Goal: Information Seeking & Learning: Learn about a topic

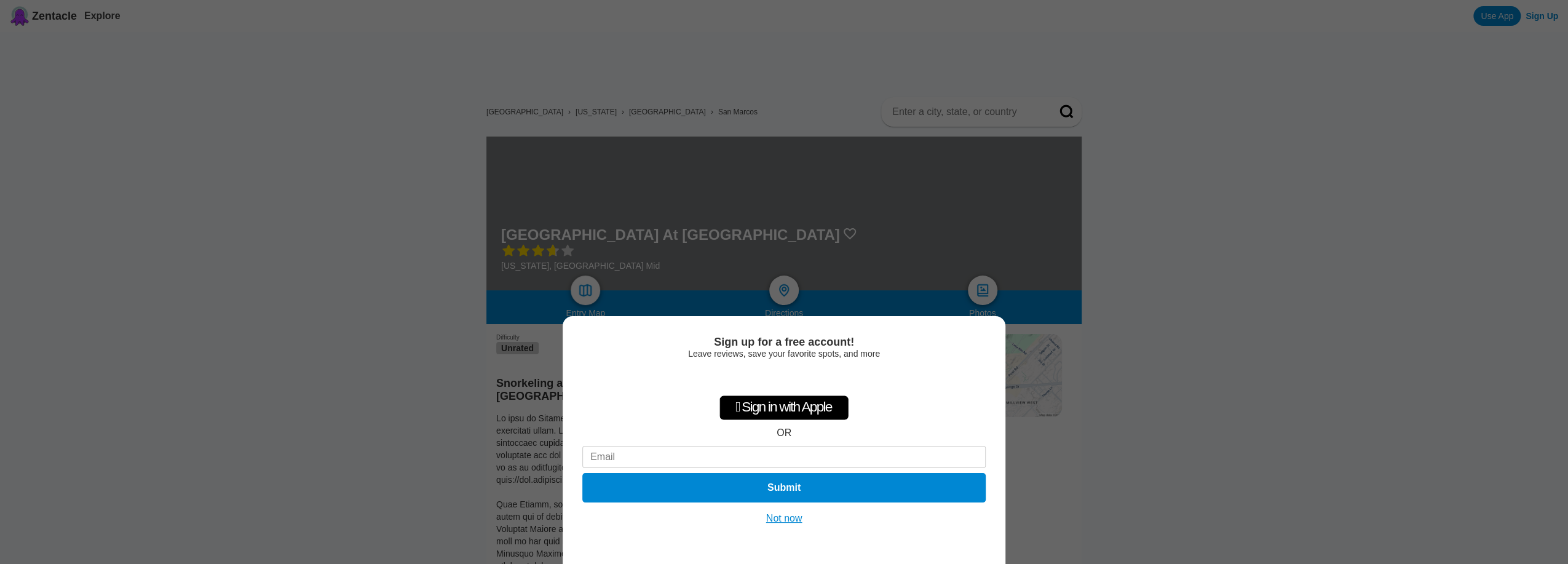
click at [1332, 320] on div "Sign up for a free account! Leave reviews, save your favorite spots, and more …" at bounding box center [784, 282] width 1568 height 564
click at [789, 522] on button "Not now" at bounding box center [785, 519] width 44 height 12
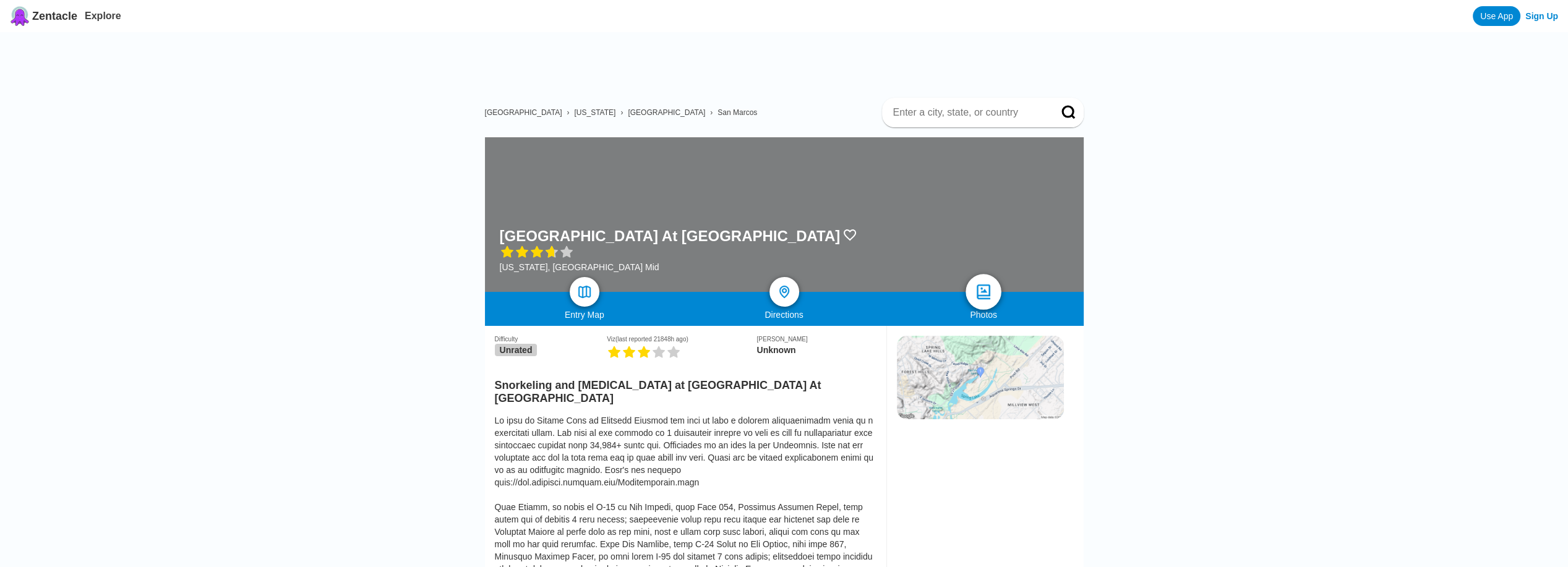
click at [989, 293] on img at bounding box center [984, 292] width 18 height 18
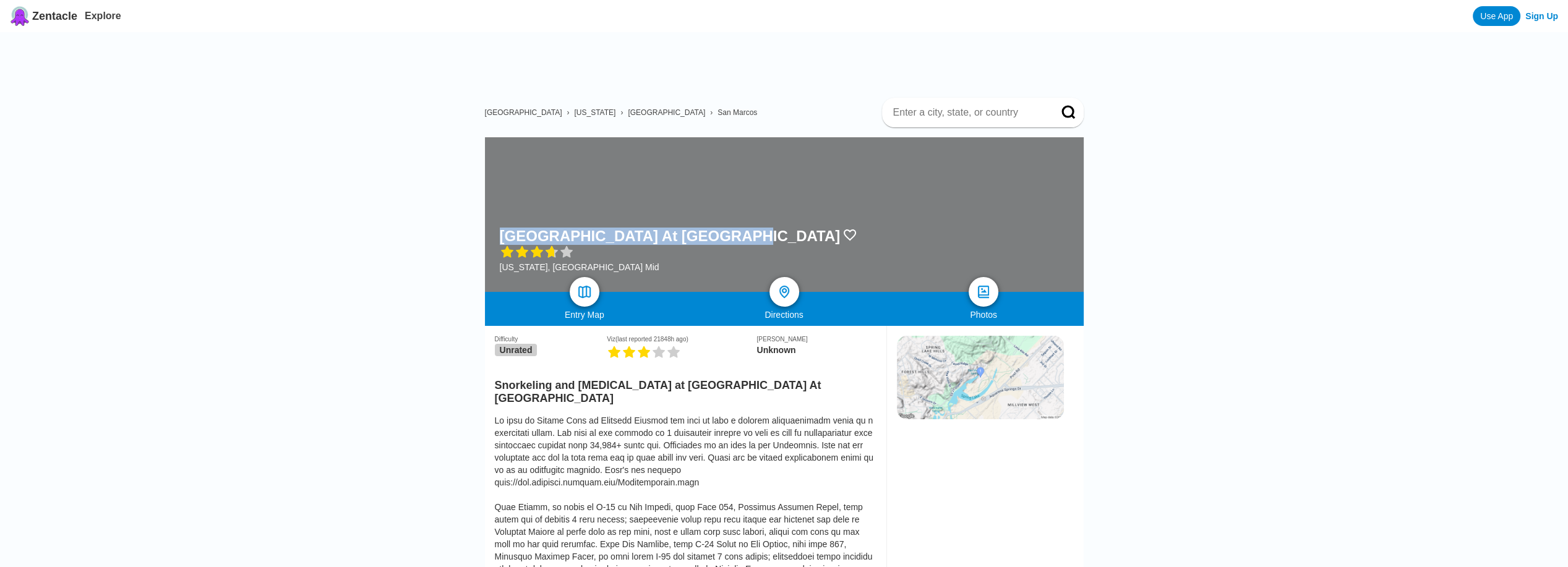
drag, startPoint x: 525, startPoint y: 238, endPoint x: 719, endPoint y: 241, distance: 194.0
click at [719, 241] on h1 "[GEOGRAPHIC_DATA] At [GEOGRAPHIC_DATA]" at bounding box center [670, 237] width 341 height 18
